Goal: Information Seeking & Learning: Learn about a topic

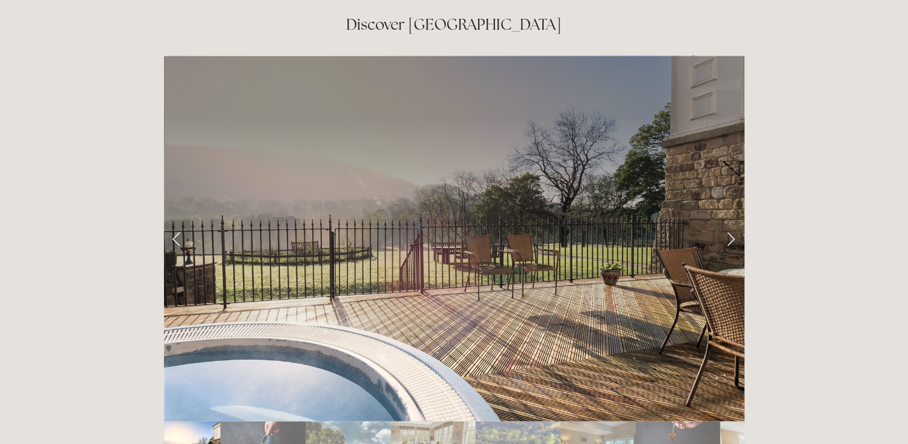
scroll to position [2003, 0]
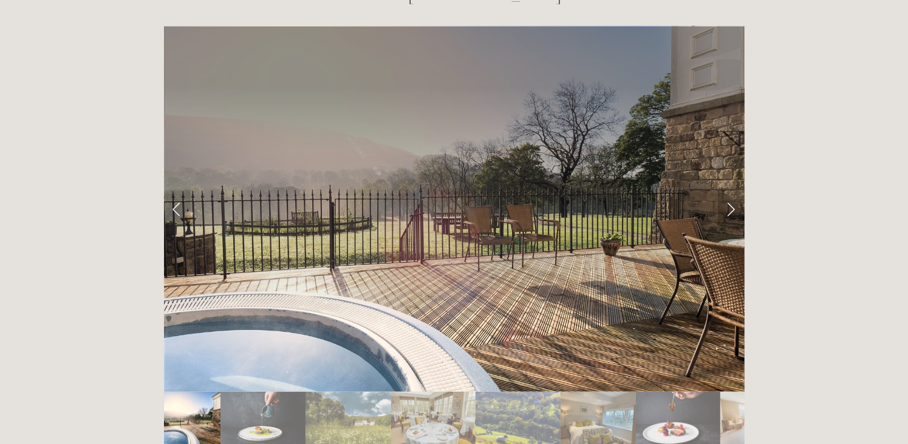
click at [729, 191] on link "Next Slide" at bounding box center [731, 209] width 27 height 36
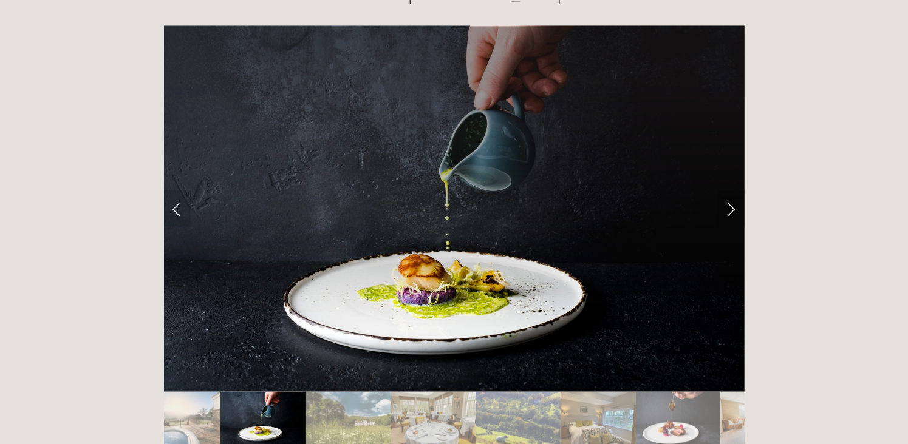
click at [729, 191] on link "Next Slide" at bounding box center [731, 209] width 27 height 36
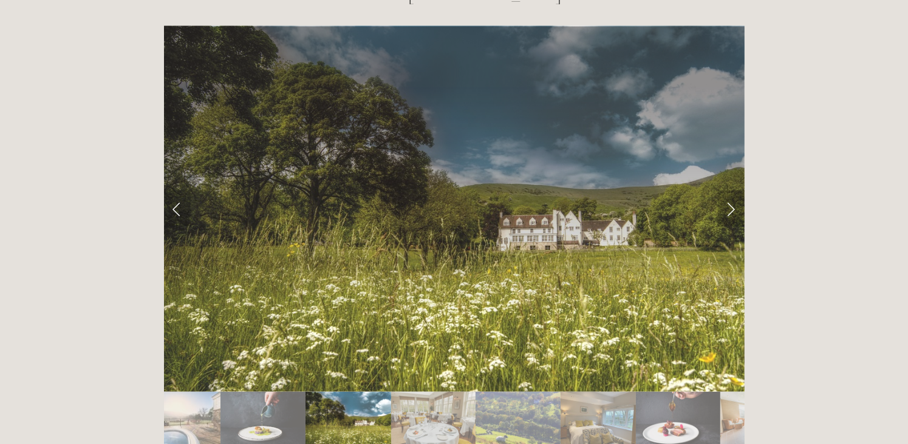
click at [729, 191] on link "Next Slide" at bounding box center [731, 209] width 27 height 36
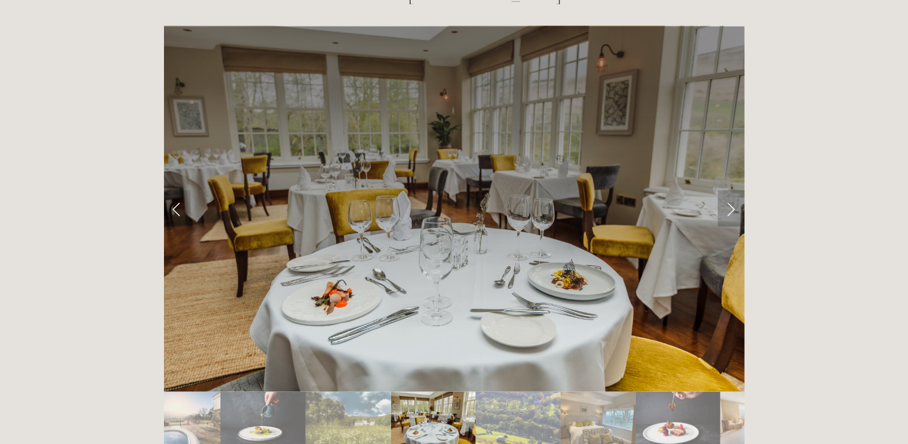
click at [729, 191] on link "Next Slide" at bounding box center [731, 209] width 27 height 36
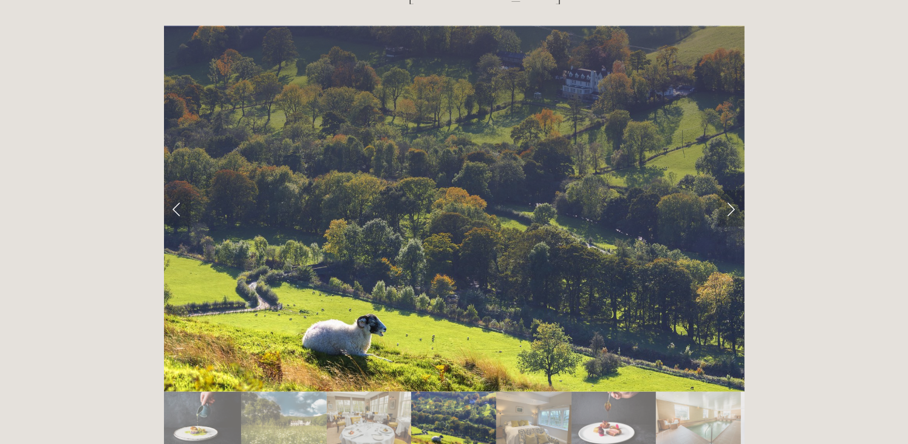
click at [729, 191] on link "Next Slide" at bounding box center [731, 209] width 27 height 36
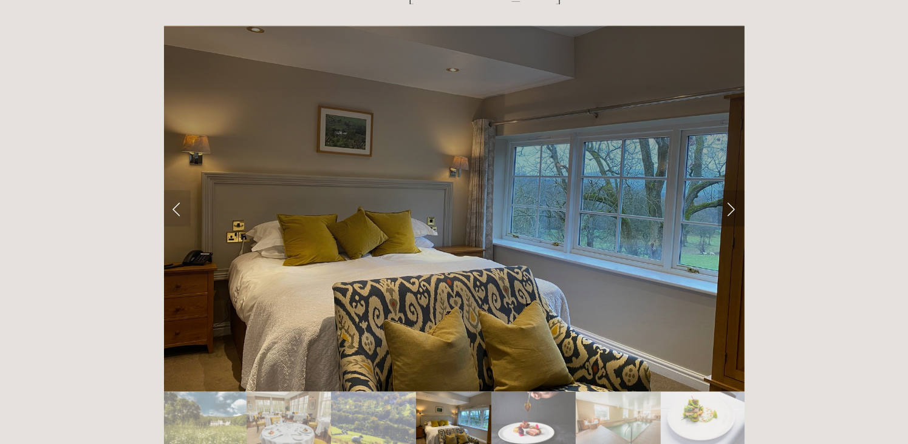
click at [729, 191] on link "Next Slide" at bounding box center [731, 209] width 27 height 36
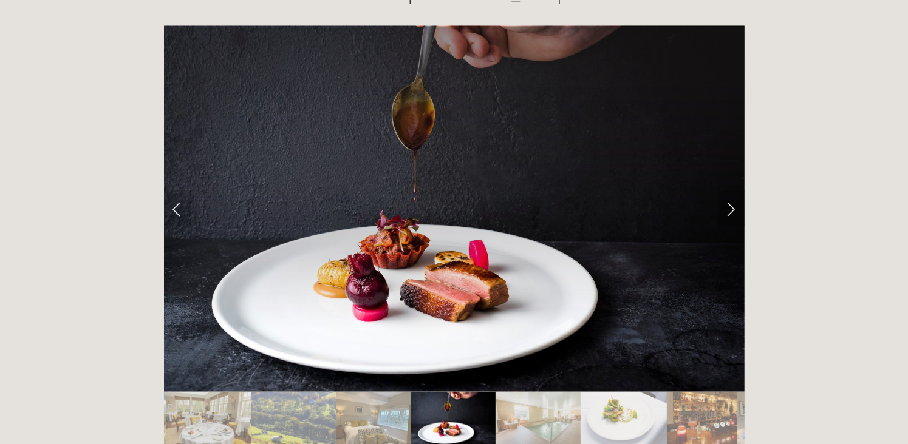
click at [729, 191] on link "Next Slide" at bounding box center [731, 209] width 27 height 36
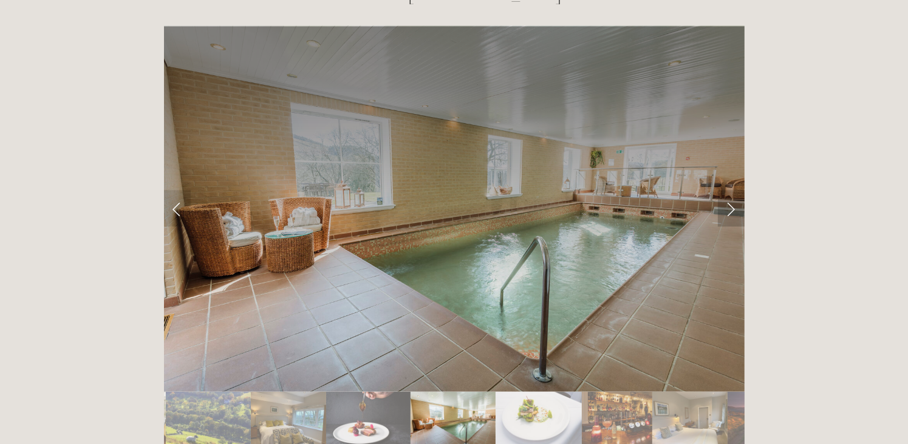
click at [728, 191] on link "Next Slide" at bounding box center [731, 209] width 27 height 36
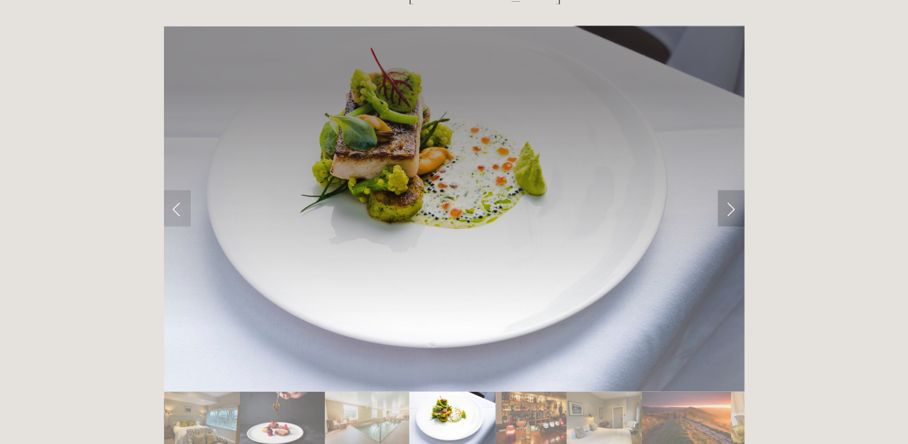
click at [728, 191] on link "Next Slide" at bounding box center [731, 209] width 27 height 36
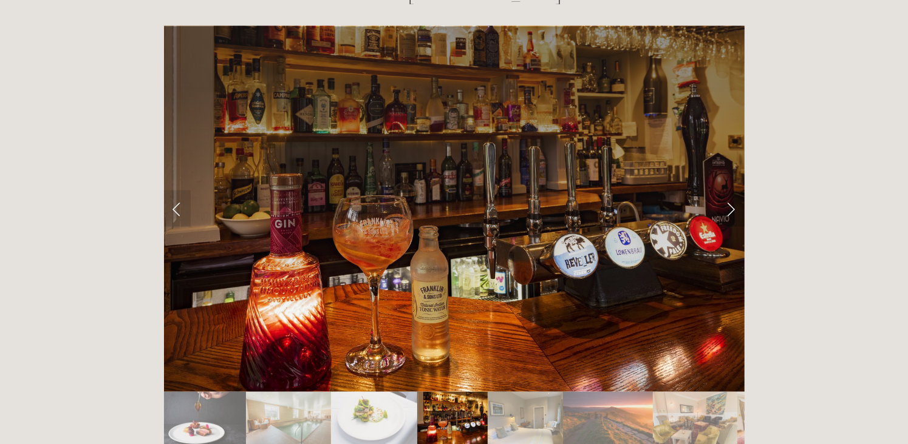
click at [728, 191] on link "Next Slide" at bounding box center [731, 209] width 27 height 36
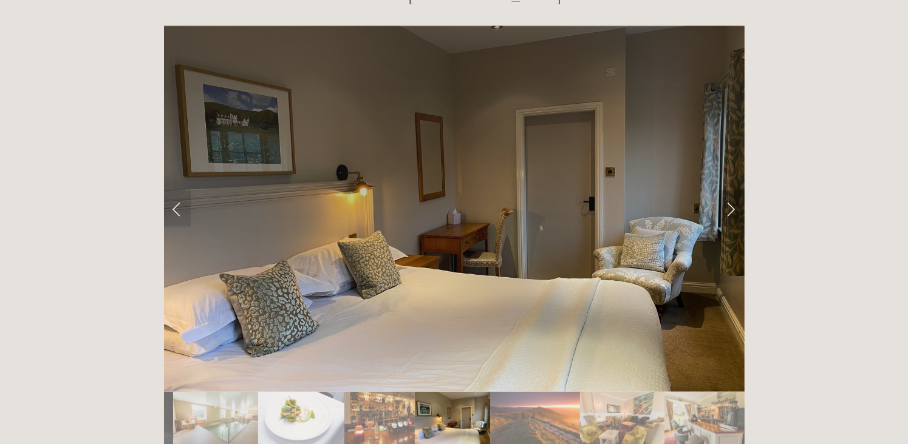
click at [728, 191] on link "Next Slide" at bounding box center [731, 209] width 27 height 36
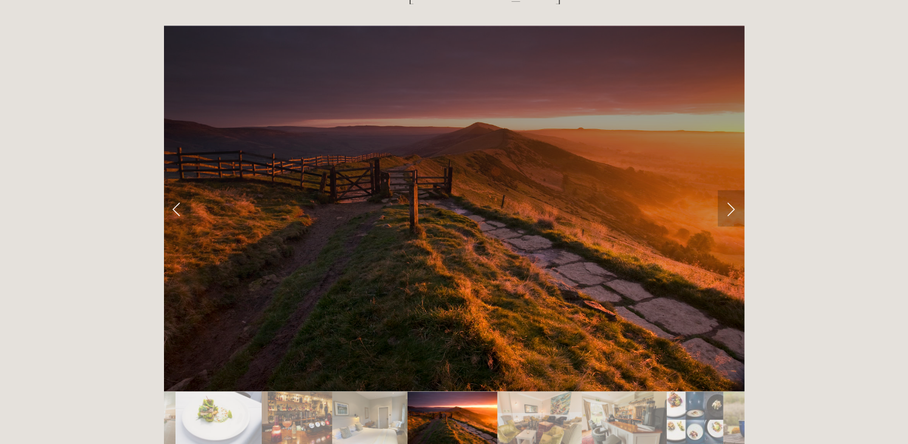
click at [728, 191] on link "Next Slide" at bounding box center [731, 209] width 27 height 36
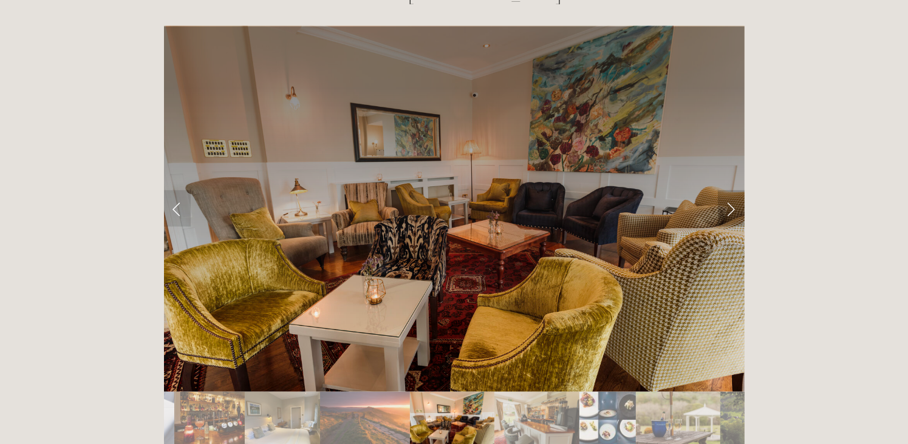
click at [728, 191] on link "Next Slide" at bounding box center [731, 209] width 27 height 36
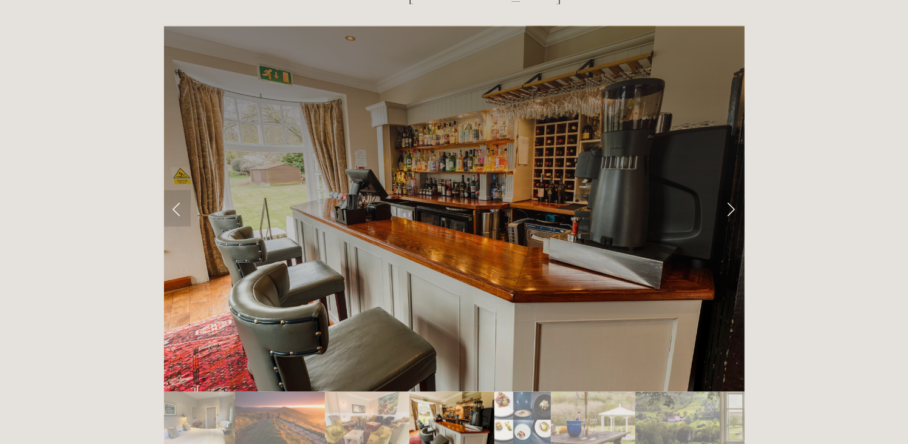
click at [728, 191] on link "Next Slide" at bounding box center [731, 209] width 27 height 36
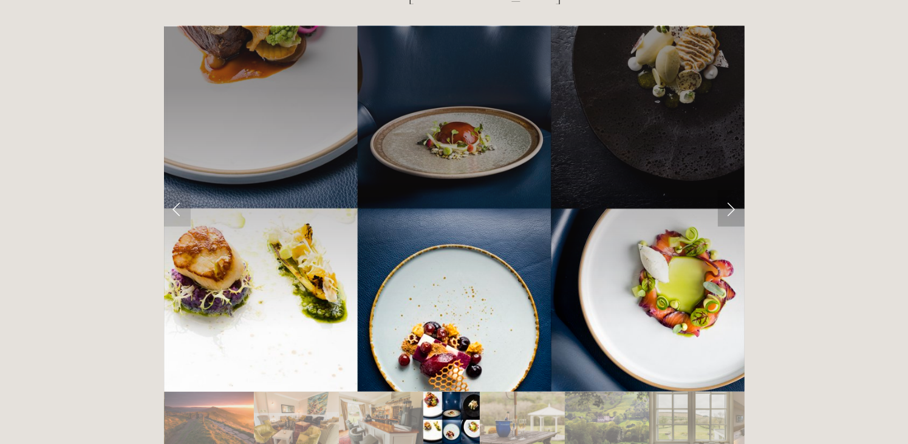
click at [728, 191] on link "Next Slide" at bounding box center [731, 209] width 27 height 36
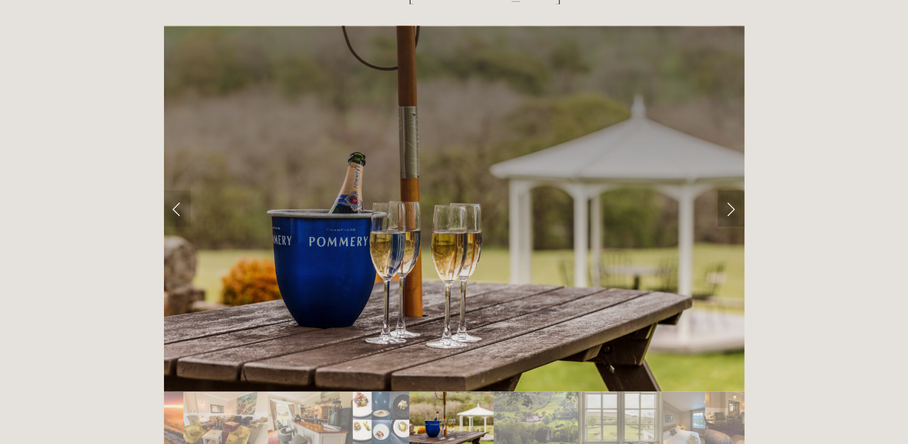
click at [728, 191] on link "Next Slide" at bounding box center [731, 209] width 27 height 36
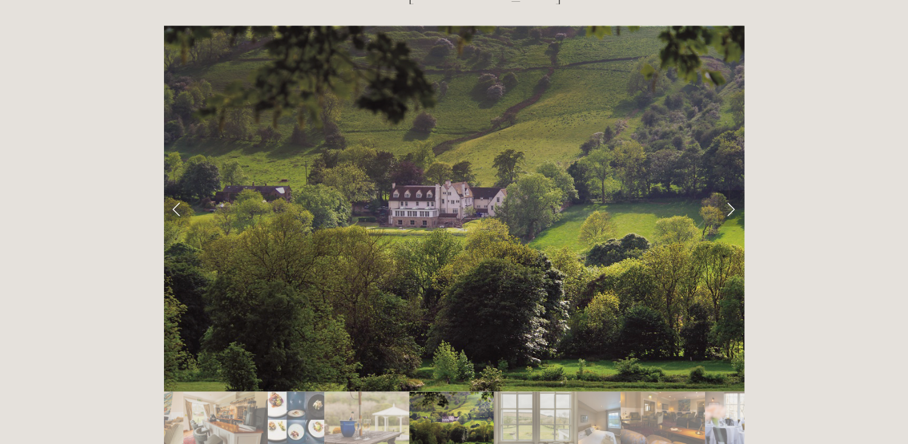
click at [728, 191] on link "Next Slide" at bounding box center [731, 209] width 27 height 36
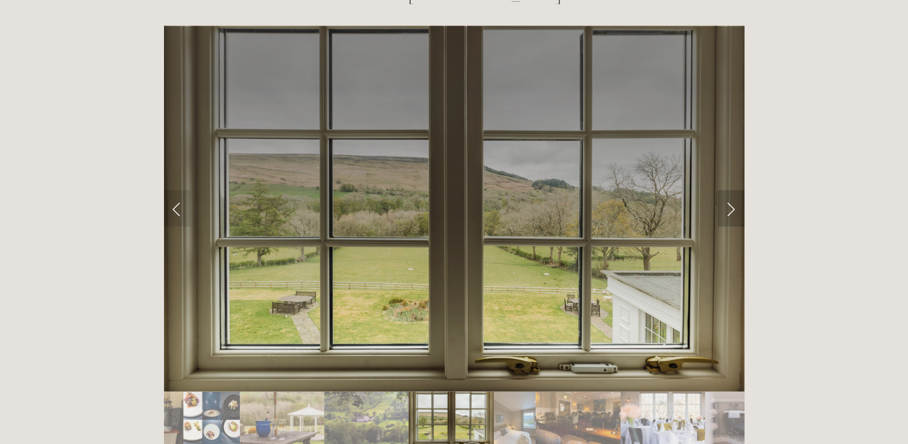
click at [728, 191] on link "Next Slide" at bounding box center [731, 209] width 27 height 36
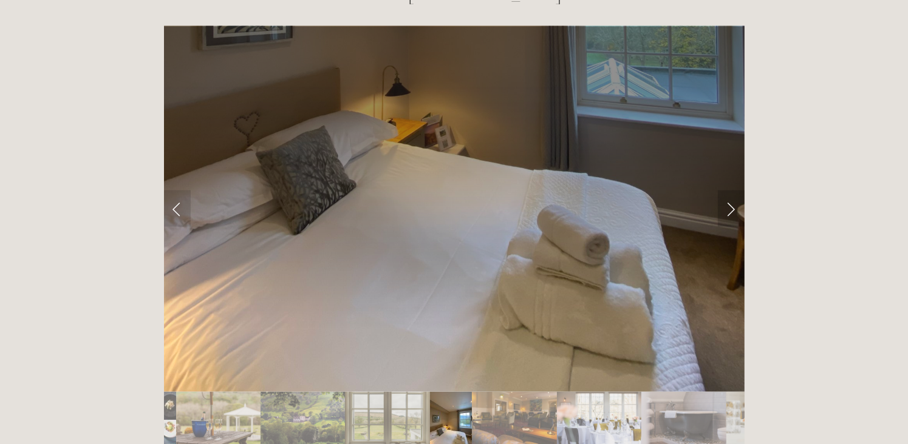
click at [728, 191] on link "Next Slide" at bounding box center [731, 209] width 27 height 36
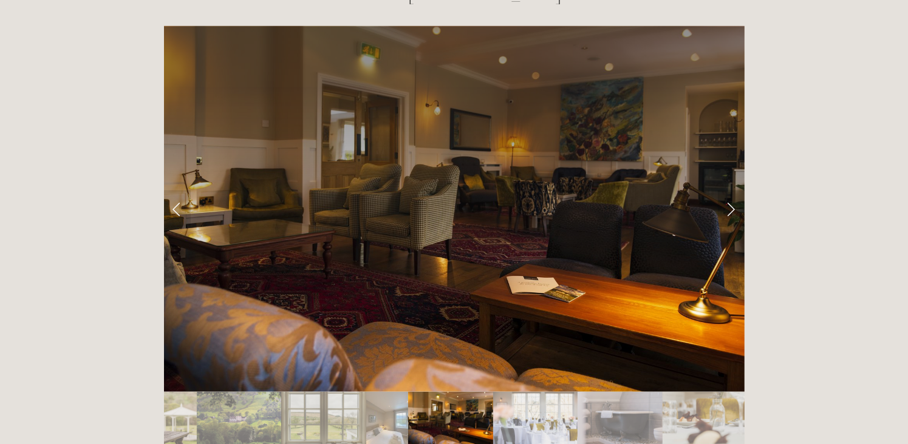
click at [728, 191] on link "Next Slide" at bounding box center [731, 209] width 27 height 36
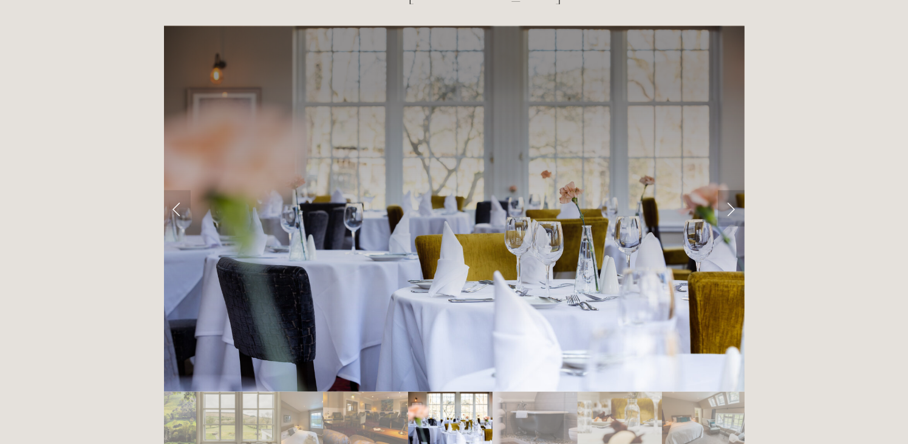
click at [728, 191] on link "Next Slide" at bounding box center [731, 209] width 27 height 36
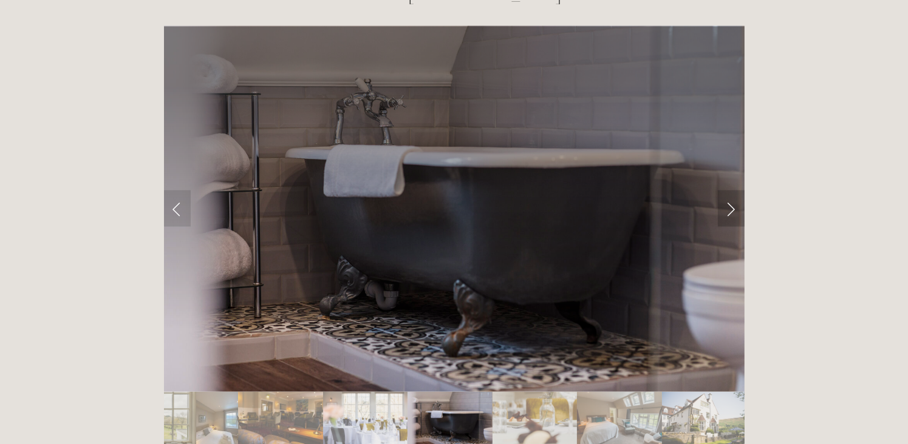
click at [728, 191] on link "Next Slide" at bounding box center [731, 209] width 27 height 36
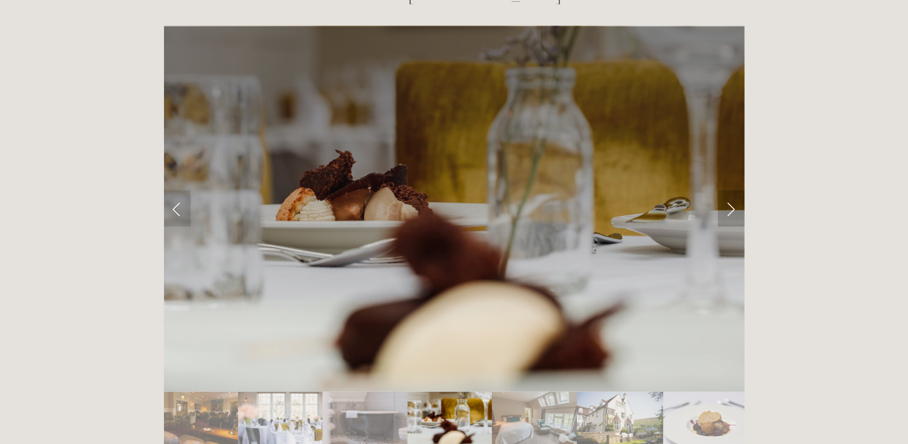
click at [728, 191] on link "Next Slide" at bounding box center [731, 209] width 27 height 36
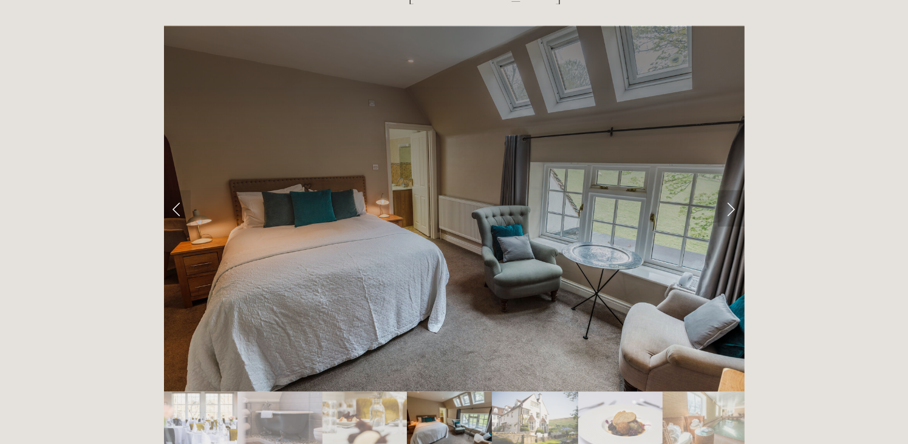
click at [728, 191] on link "Next Slide" at bounding box center [731, 209] width 27 height 36
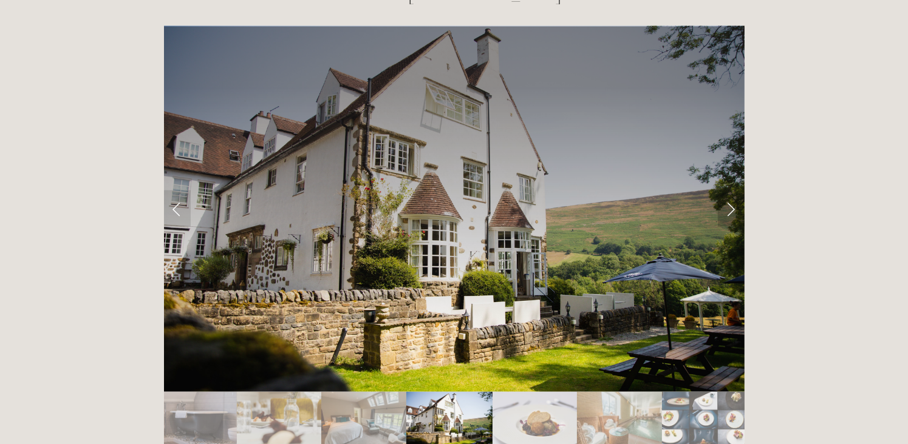
click at [728, 191] on link "Next Slide" at bounding box center [731, 209] width 27 height 36
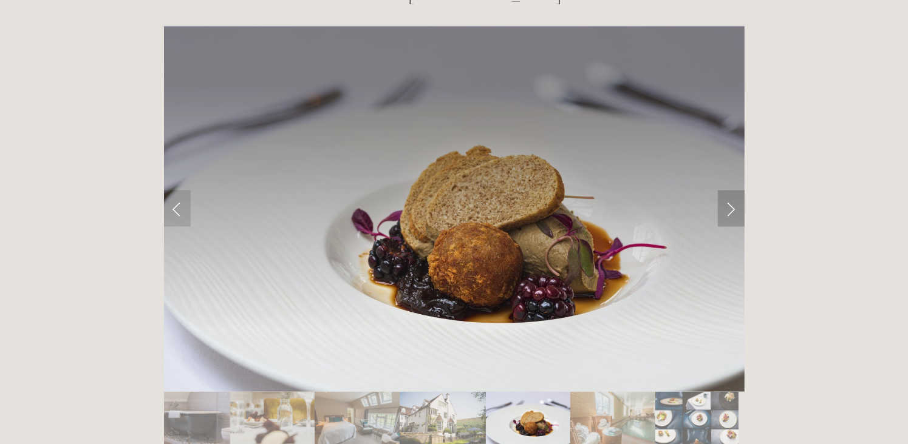
click at [728, 191] on link "Next Slide" at bounding box center [731, 209] width 27 height 36
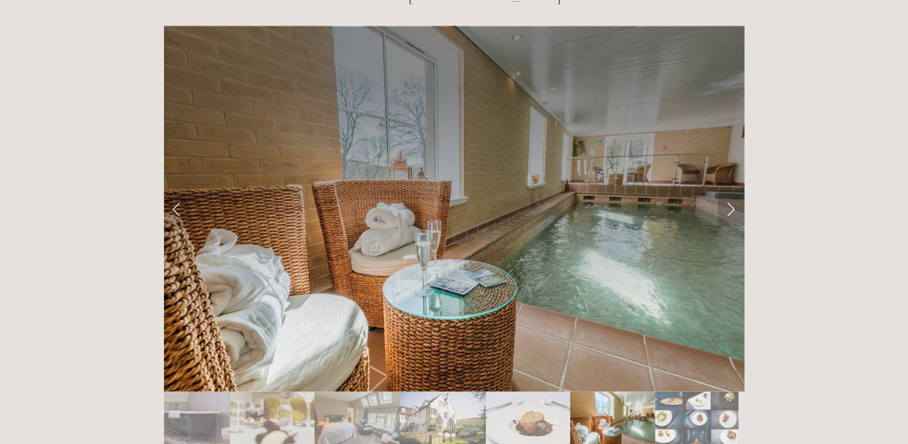
click at [728, 191] on link "Next Slide" at bounding box center [731, 209] width 27 height 36
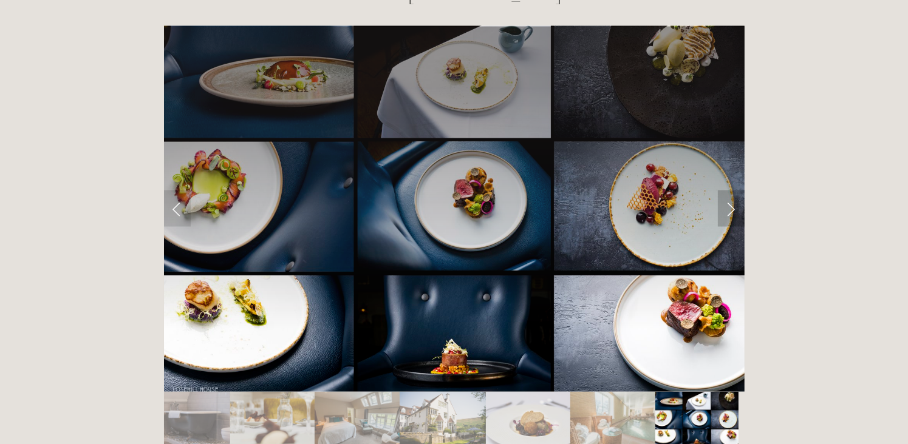
click at [728, 191] on link "Next Slide" at bounding box center [731, 209] width 27 height 36
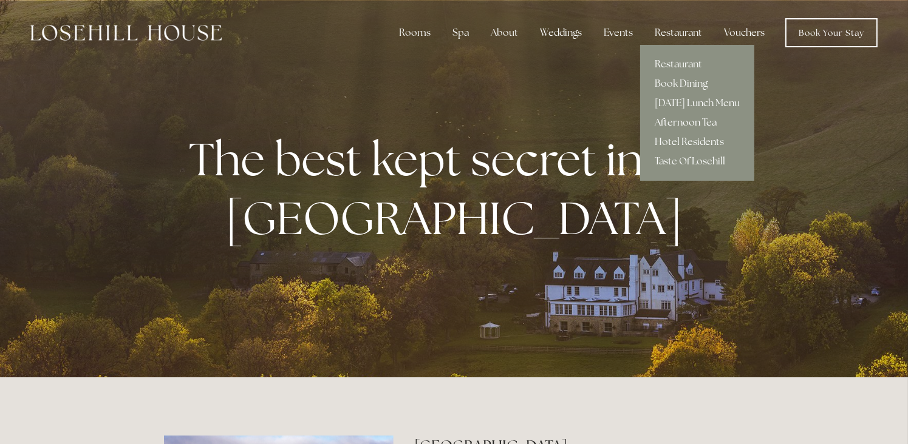
click at [681, 121] on link "Afternoon Tea" at bounding box center [697, 122] width 114 height 19
